Goal: Information Seeking & Learning: Check status

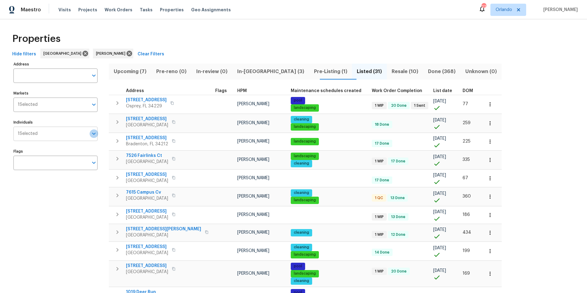
click at [93, 135] on icon "Open" at bounding box center [93, 133] width 7 height 7
click at [126, 54] on icon at bounding box center [129, 53] width 7 height 7
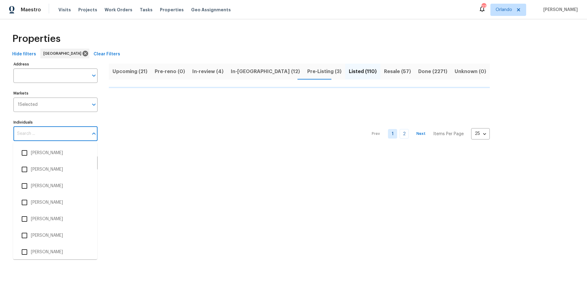
click at [49, 133] on input "Individuals" at bounding box center [50, 134] width 75 height 14
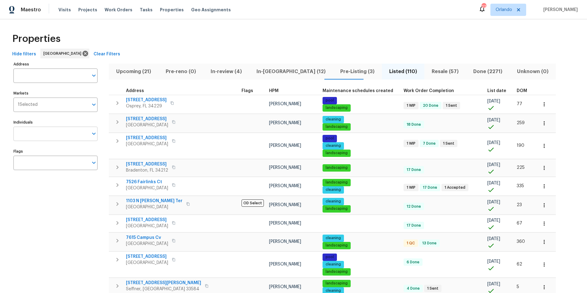
click at [50, 130] on input "Individuals" at bounding box center [50, 134] width 75 height 14
type input "[PERSON_NAME]"
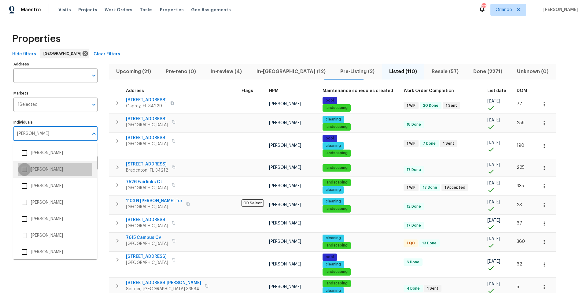
click at [25, 167] on input "checkbox" at bounding box center [24, 169] width 13 height 13
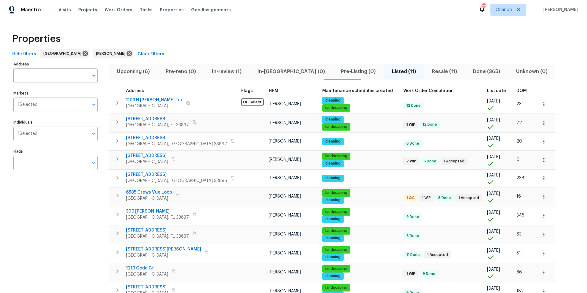
click at [271, 70] on span "In-[GEOGRAPHIC_DATA] (0)" at bounding box center [291, 71] width 76 height 9
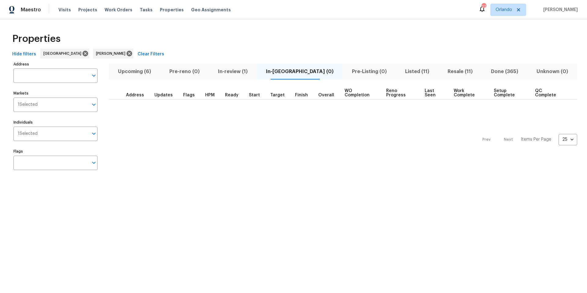
click at [248, 72] on span "In-review (1)" at bounding box center [232, 71] width 41 height 9
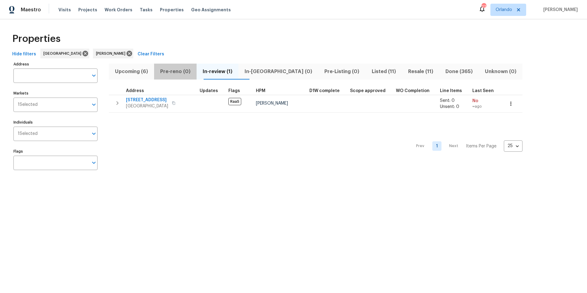
click at [180, 71] on span "Pre-reno (0)" at bounding box center [175, 71] width 35 height 9
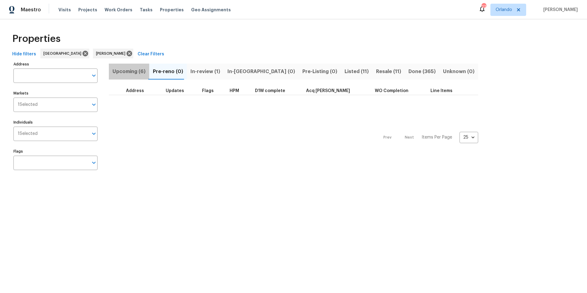
click at [130, 69] on span "Upcoming (6)" at bounding box center [129, 71] width 33 height 9
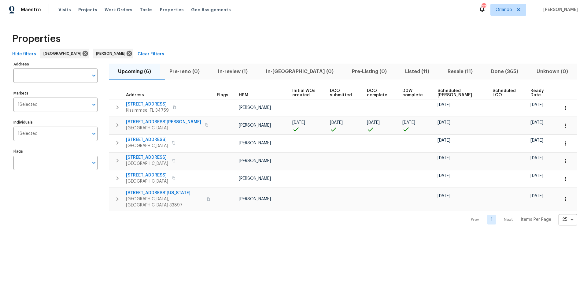
click at [450, 92] on span "Scheduled [PERSON_NAME]" at bounding box center [459, 93] width 44 height 9
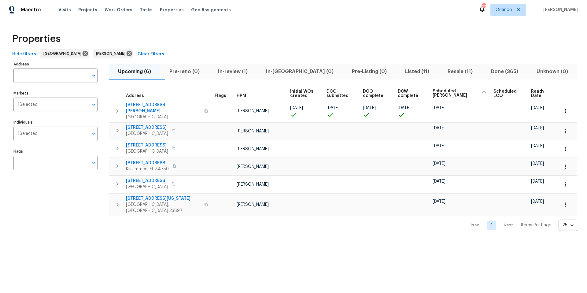
click at [534, 93] on span "Ready Date" at bounding box center [539, 93] width 17 height 9
